Goal: Find contact information: Find contact information

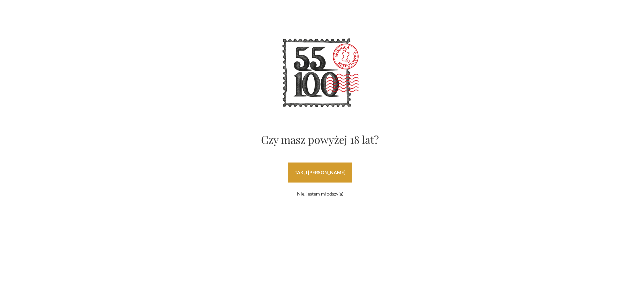
click at [314, 174] on link "tak, i uwielbiam wino" at bounding box center [320, 172] width 64 height 20
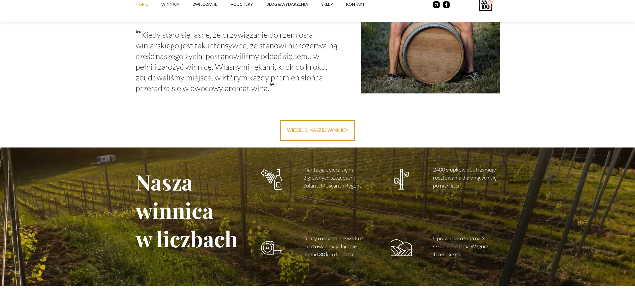
scroll to position [933, 0]
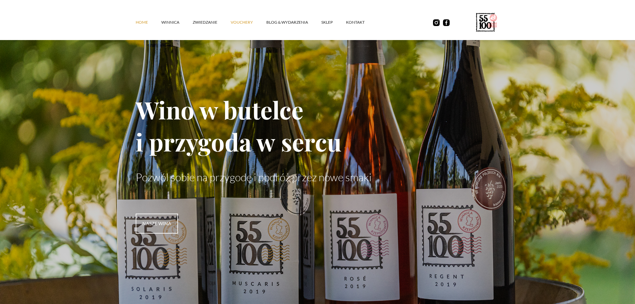
click at [235, 22] on link "vouchery" at bounding box center [249, 22] width 36 height 20
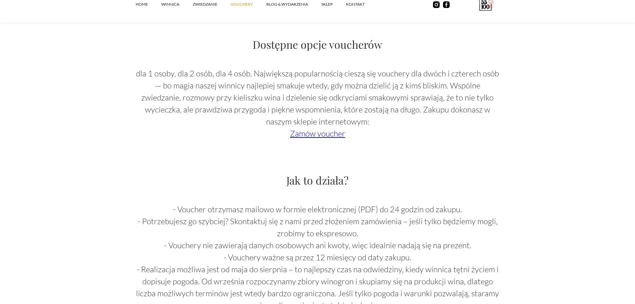
scroll to position [567, 0]
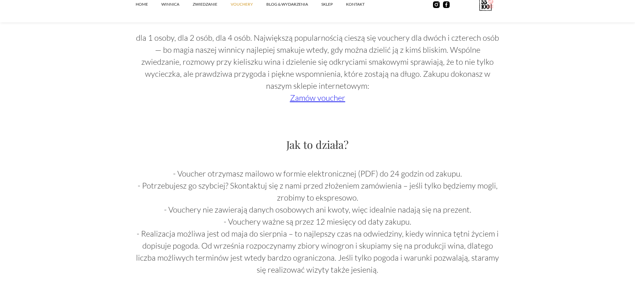
click at [328, 96] on link "Zamów voucher" at bounding box center [317, 98] width 55 height 10
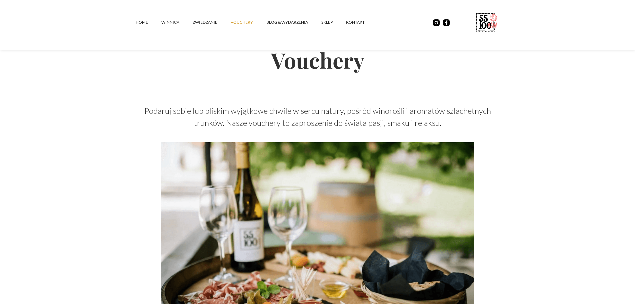
scroll to position [0, 0]
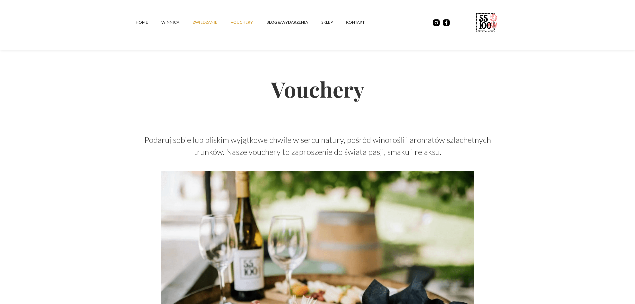
click at [200, 24] on link "ZWIEDZANIE" at bounding box center [212, 22] width 38 height 20
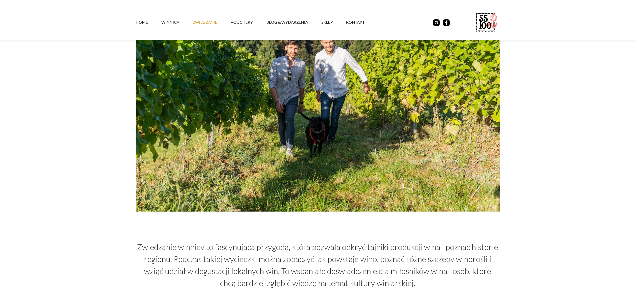
scroll to position [233, 0]
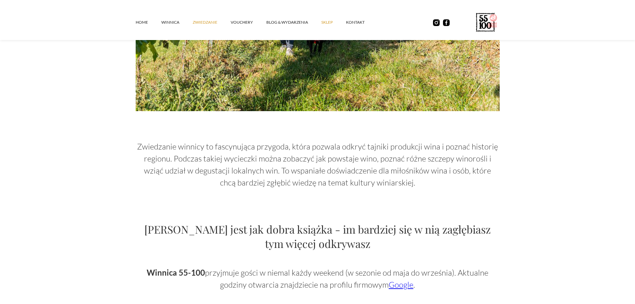
click at [321, 21] on link "SKLEP" at bounding box center [333, 22] width 25 height 20
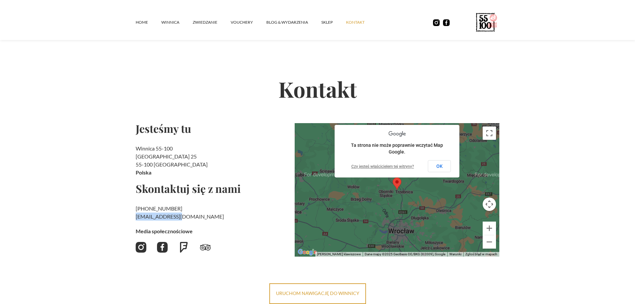
drag, startPoint x: 135, startPoint y: 216, endPoint x: 178, endPoint y: 218, distance: 43.4
click at [178, 218] on section "Kontakt Jesteśmy tu Winnica 55-100 Rzepotowice 25 55-100 Trzebnica [GEOGRAPHIC_…" at bounding box center [317, 162] width 635 height 282
copy h2 "‍ [EMAIL_ADDRESS][DOMAIN_NAME]"
click at [152, 225] on div "Jesteśmy tu Winnica 55-100 [STREET_ADDRESS] [GEOGRAPHIC_DATA] Skontaktuj się z …" at bounding box center [213, 189] width 154 height 133
click at [153, 214] on link "[EMAIL_ADDRESS][DOMAIN_NAME]" at bounding box center [180, 216] width 88 height 6
